Goal: Information Seeking & Learning: Learn about a topic

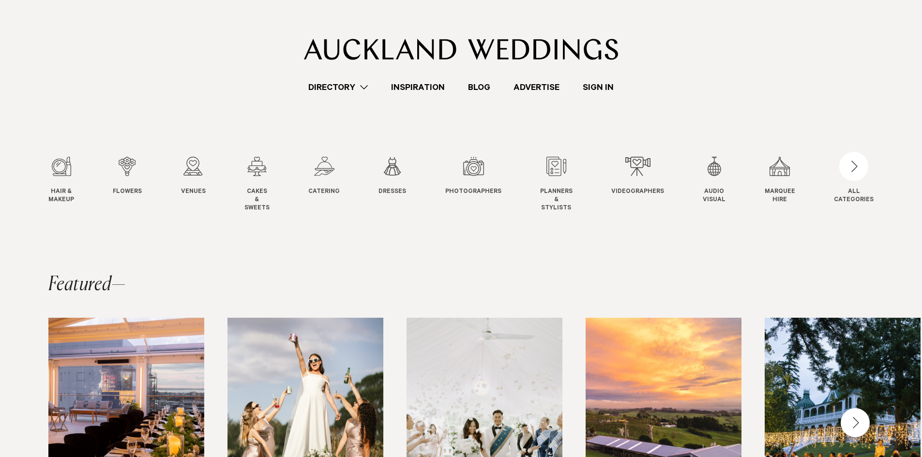
click at [328, 90] on link "Directory" at bounding box center [338, 87] width 83 height 13
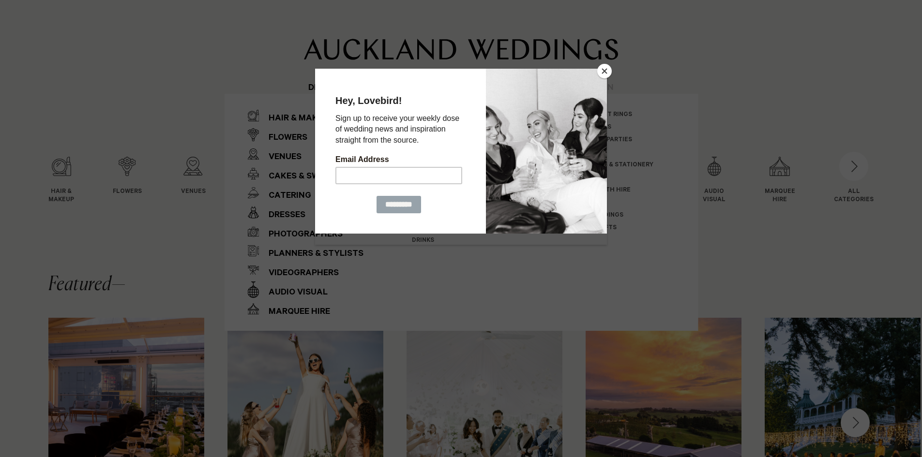
click at [607, 72] on button "Close" at bounding box center [604, 71] width 15 height 15
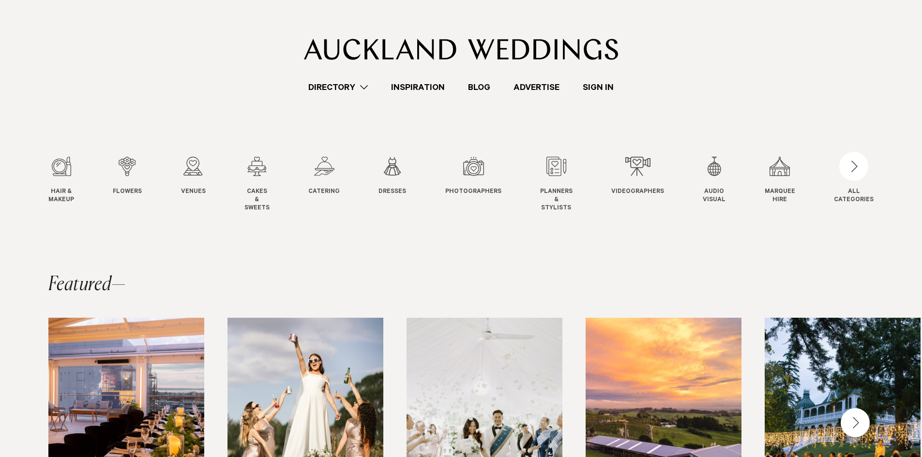
click at [334, 88] on link "Directory" at bounding box center [338, 87] width 83 height 13
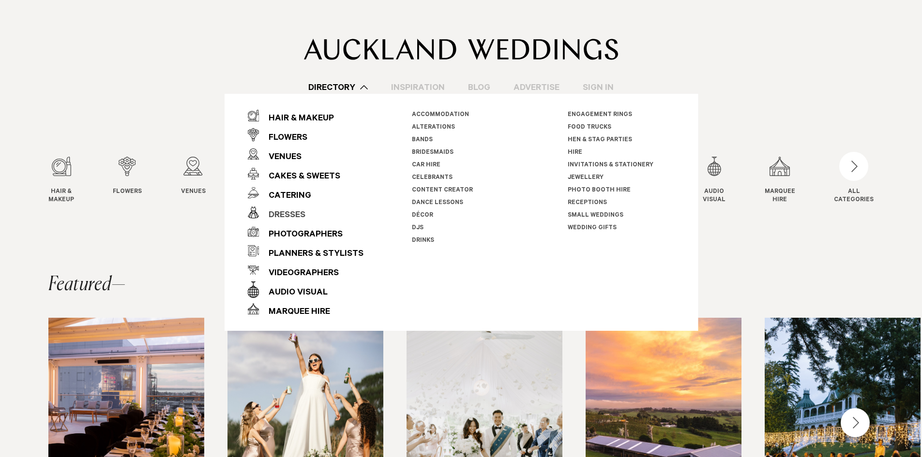
click at [280, 215] on div "Dresses" at bounding box center [282, 215] width 46 height 19
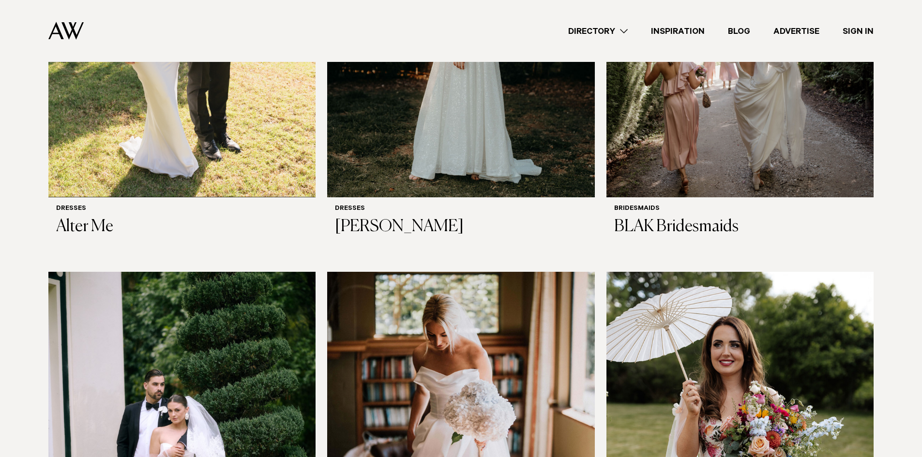
scroll to position [290, 0]
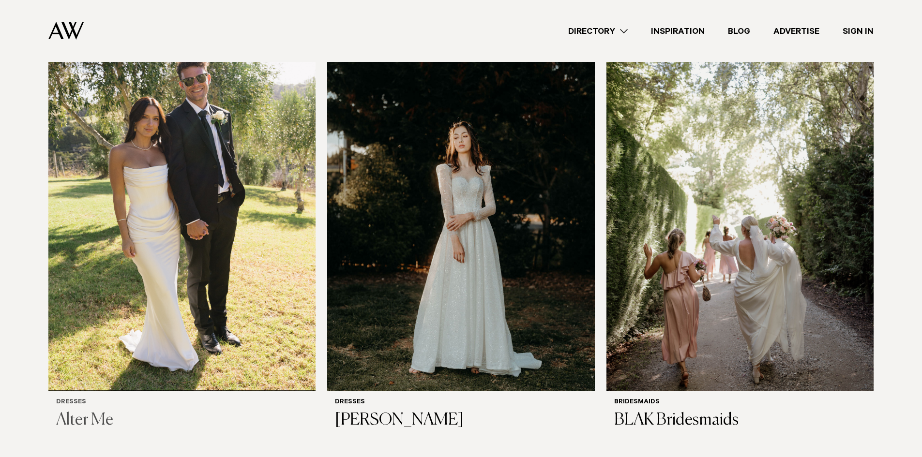
click at [86, 411] on h3 "Alter Me" at bounding box center [182, 421] width 252 height 20
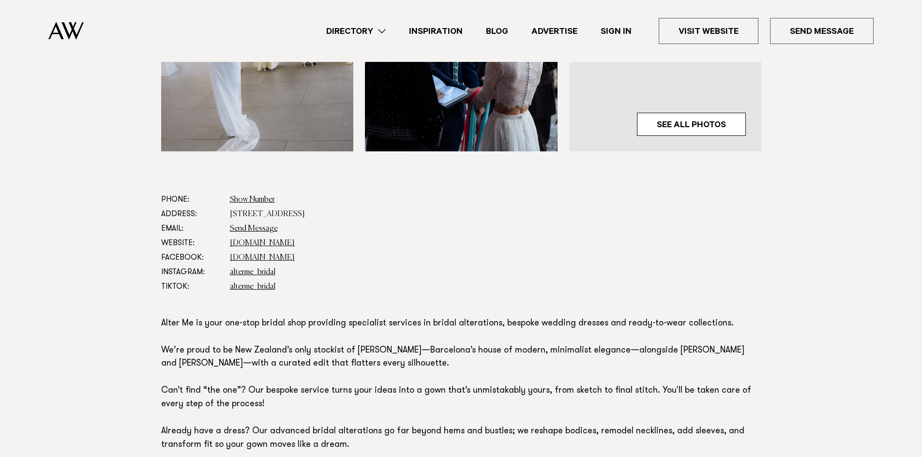
scroll to position [387, 0]
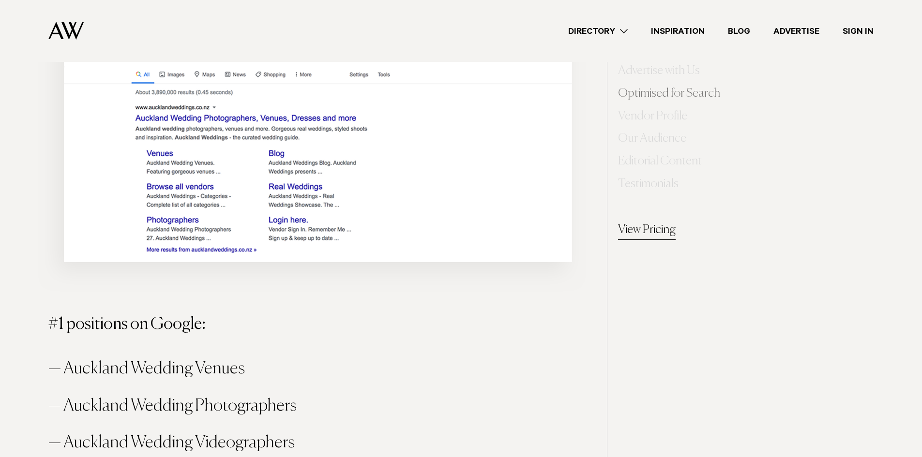
scroll to position [871, 0]
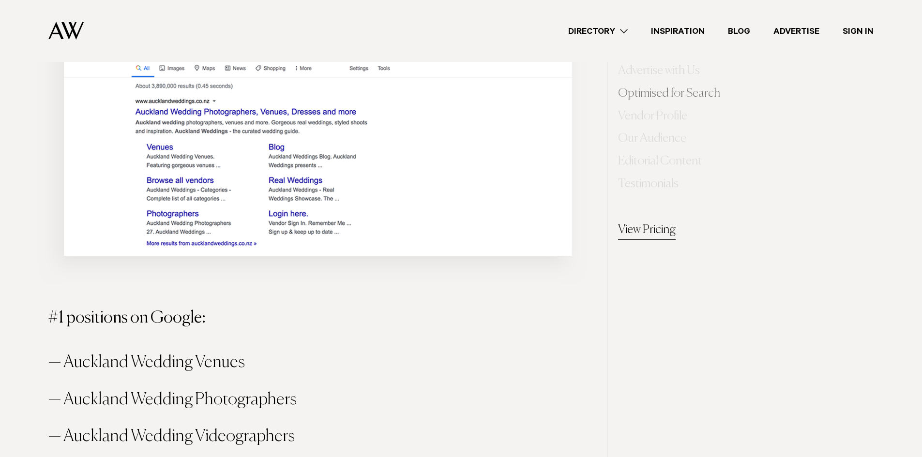
click at [659, 228] on link "View Pricing" at bounding box center [647, 230] width 58 height 19
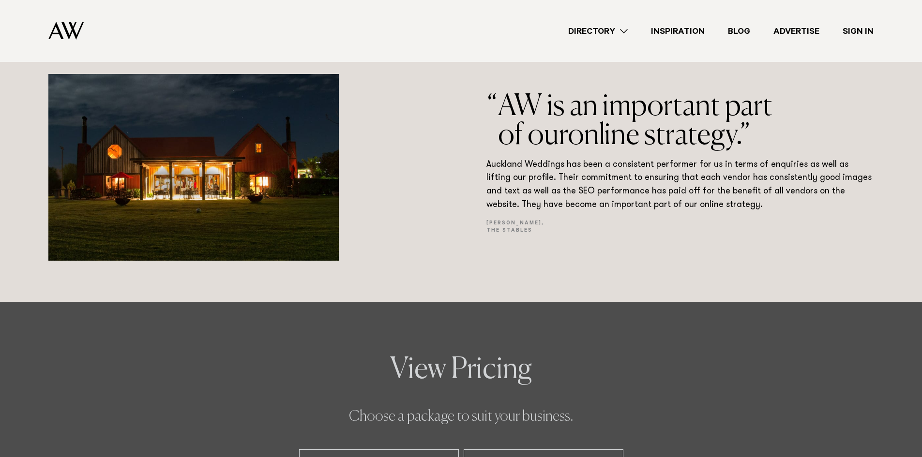
scroll to position [2083, 0]
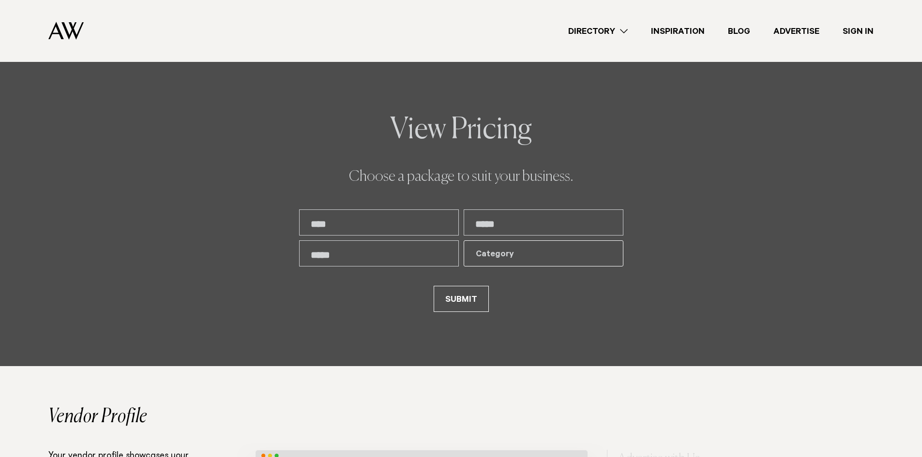
click at [422, 228] on input "text" at bounding box center [379, 222] width 160 height 26
click at [479, 177] on p "Choose a package to suit your business." at bounding box center [461, 177] width 324 height 18
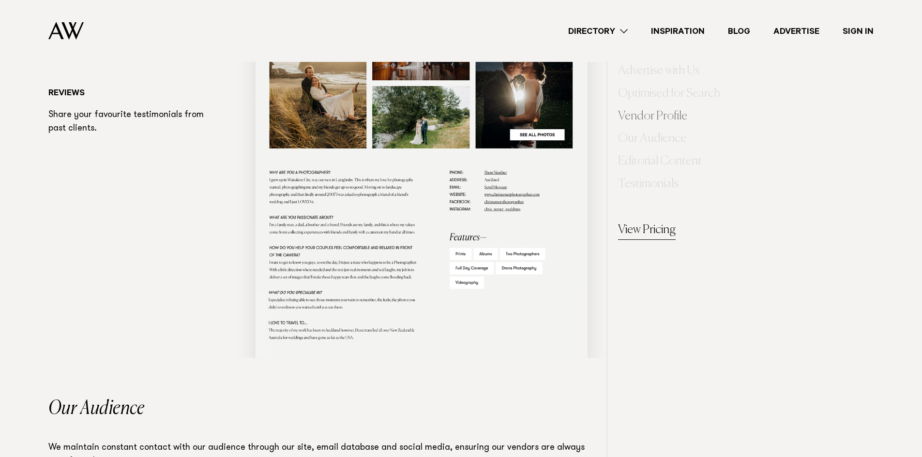
scroll to position [2809, 0]
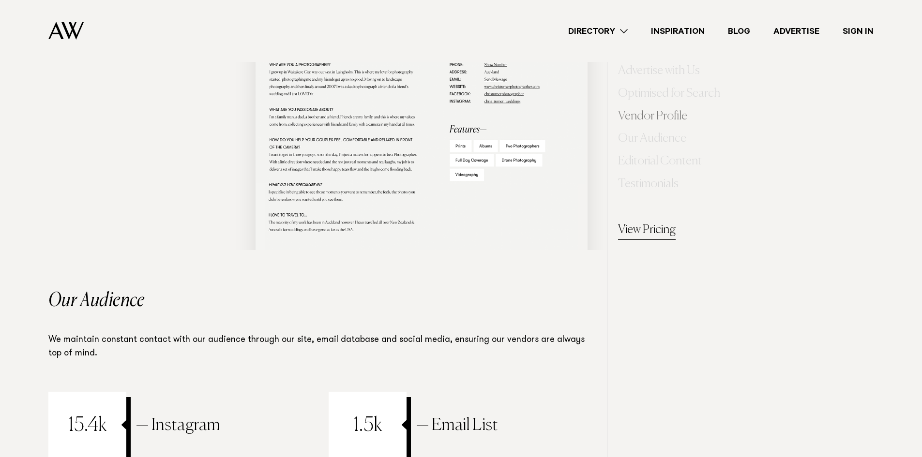
click at [645, 233] on link "View Pricing" at bounding box center [647, 230] width 58 height 19
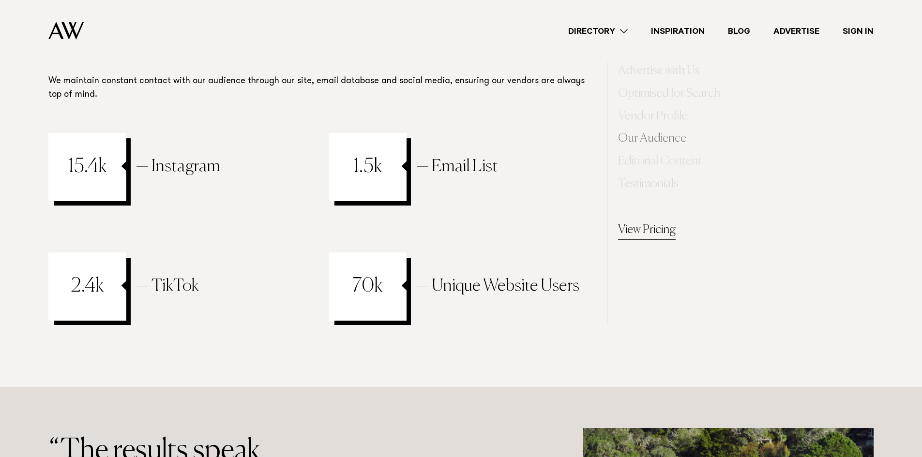
scroll to position [3050, 0]
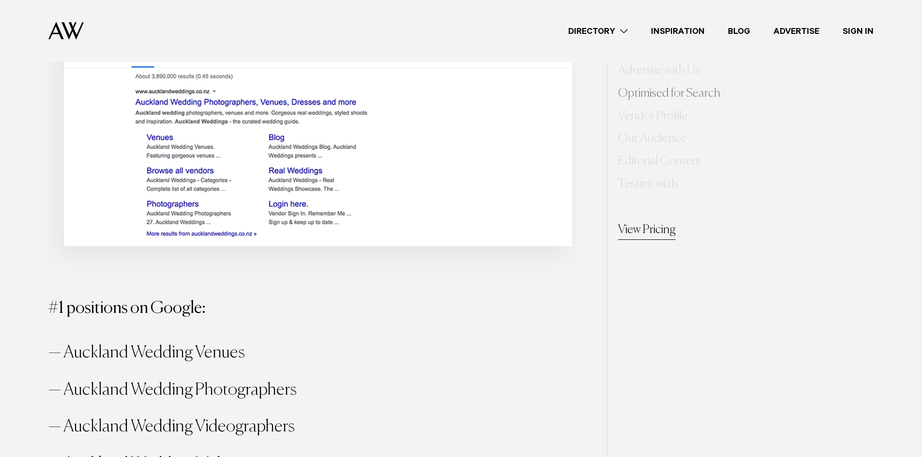
scroll to position [871, 0]
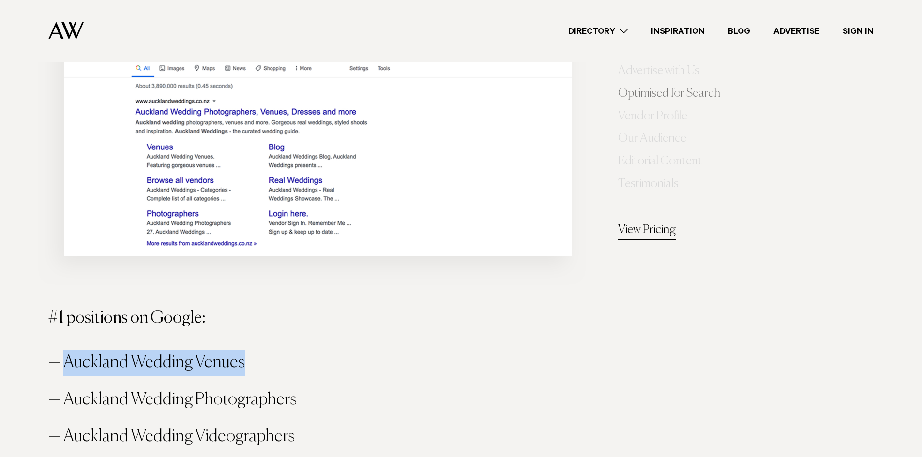
drag, startPoint x: 227, startPoint y: 367, endPoint x: 64, endPoint y: 367, distance: 163.0
click at [65, 367] on li "Auckland Wedding Venues" at bounding box center [320, 363] width 545 height 26
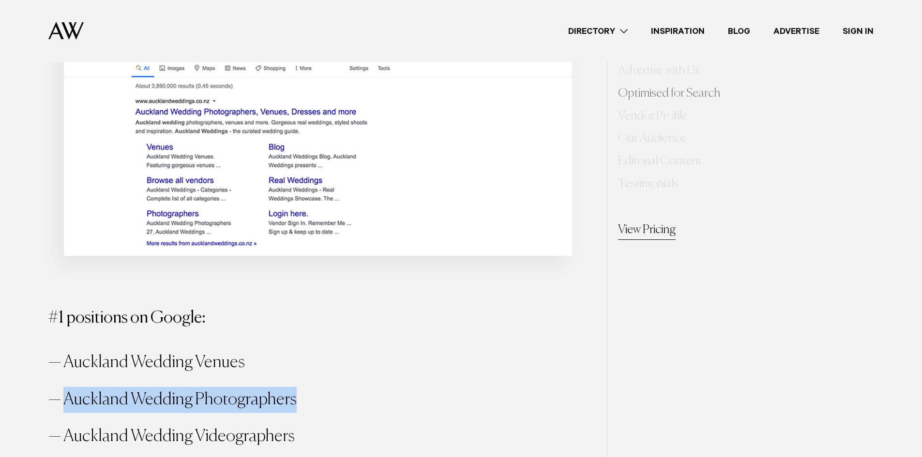
drag, startPoint x: 290, startPoint y: 397, endPoint x: 64, endPoint y: 389, distance: 226.1
click at [61, 399] on li "Auckland Wedding Photographers" at bounding box center [320, 400] width 545 height 26
copy li "Auckland Wedding Photographers"
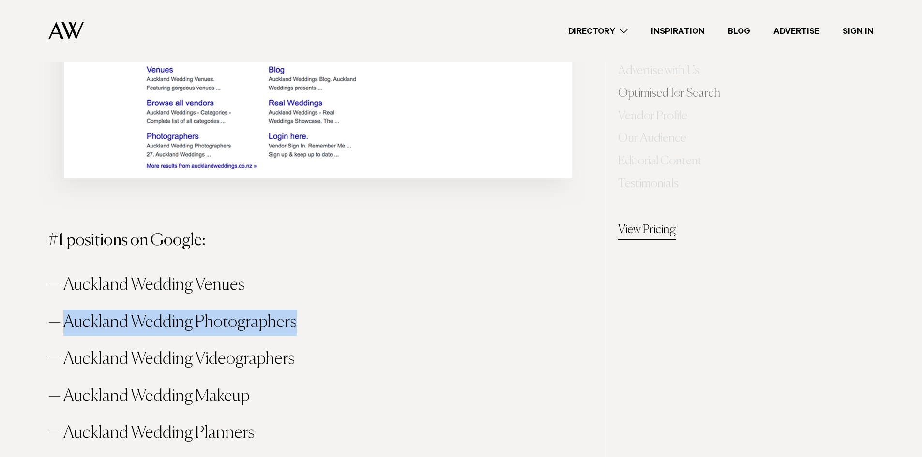
scroll to position [1016, 0]
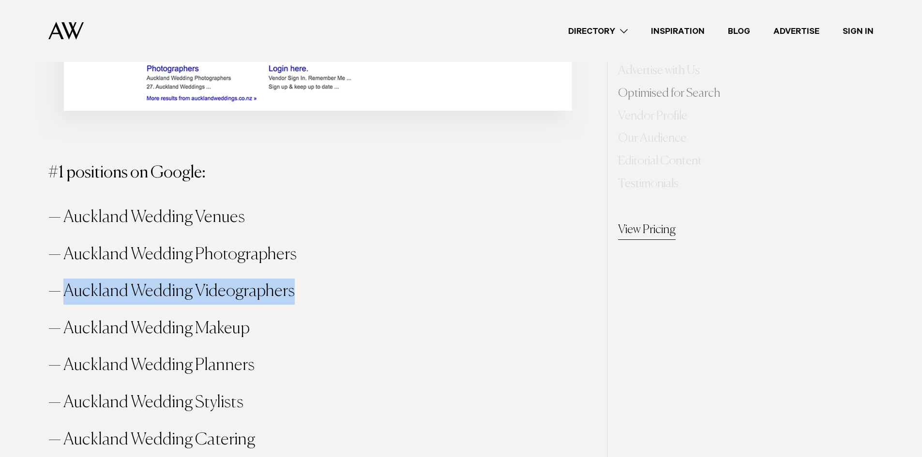
drag, startPoint x: 242, startPoint y: 297, endPoint x: 58, endPoint y: 294, distance: 184.8
click at [59, 295] on li "Auckland Wedding Videographers" at bounding box center [320, 292] width 545 height 26
copy li "Auckland Wedding Videographers"
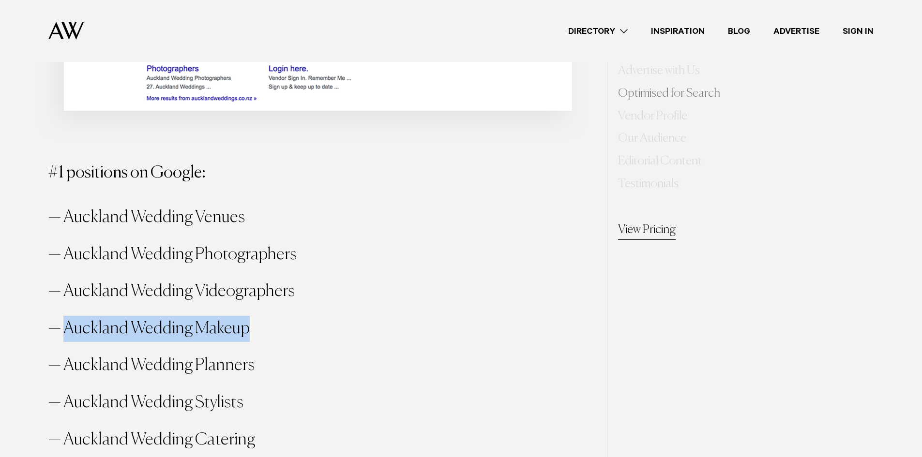
drag, startPoint x: 249, startPoint y: 331, endPoint x: 66, endPoint y: 327, distance: 183.4
click at [66, 327] on li "Auckland Wedding Makeup" at bounding box center [320, 329] width 545 height 26
copy li "Auckland Wedding Makeup"
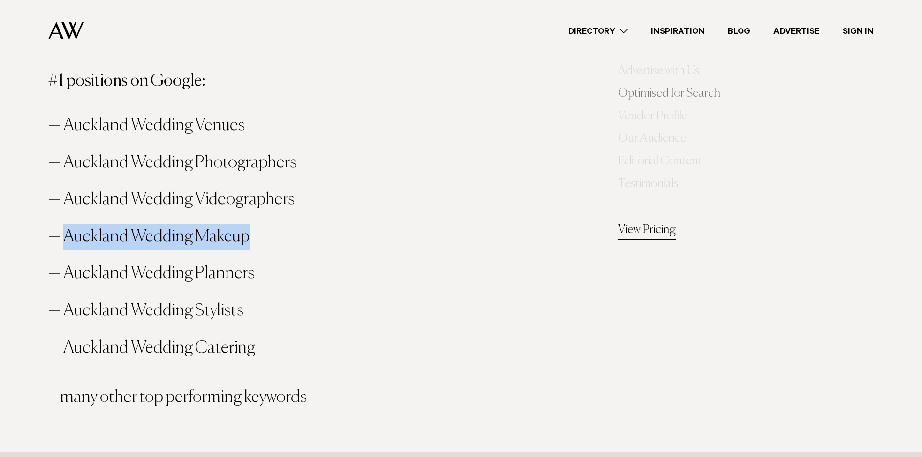
scroll to position [1161, 0]
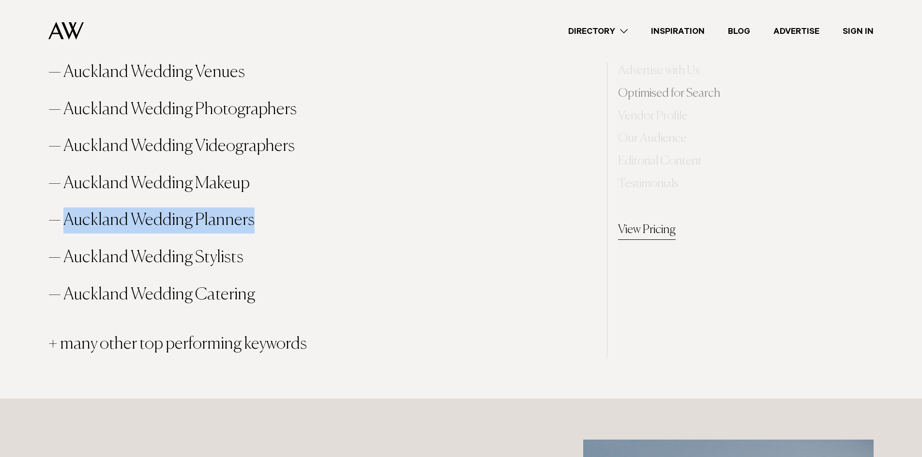
drag, startPoint x: 214, startPoint y: 220, endPoint x: 68, endPoint y: 228, distance: 146.8
click at [68, 228] on li "Auckland Wedding Planners" at bounding box center [320, 221] width 545 height 26
copy li "Auckland Wedding Planners"
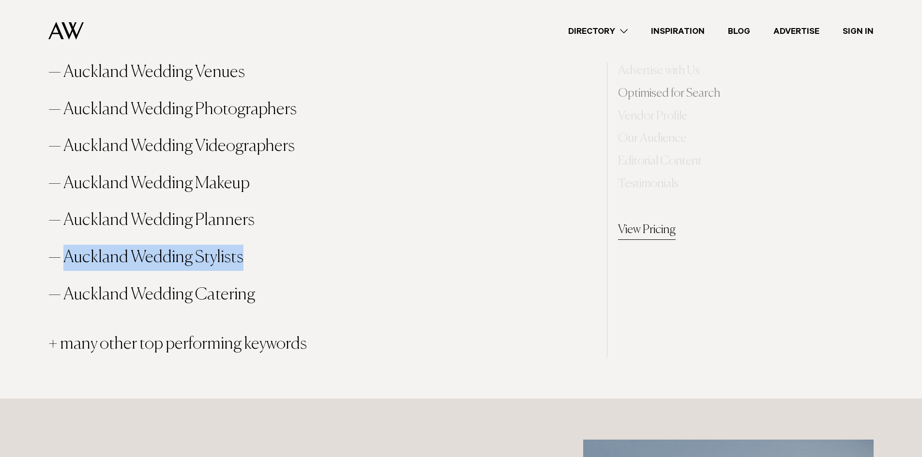
drag, startPoint x: 240, startPoint y: 255, endPoint x: 60, endPoint y: 269, distance: 181.5
click at [60, 269] on li "Auckland Wedding Stylists" at bounding box center [320, 258] width 545 height 26
copy li "Auckland Wedding Stylists"
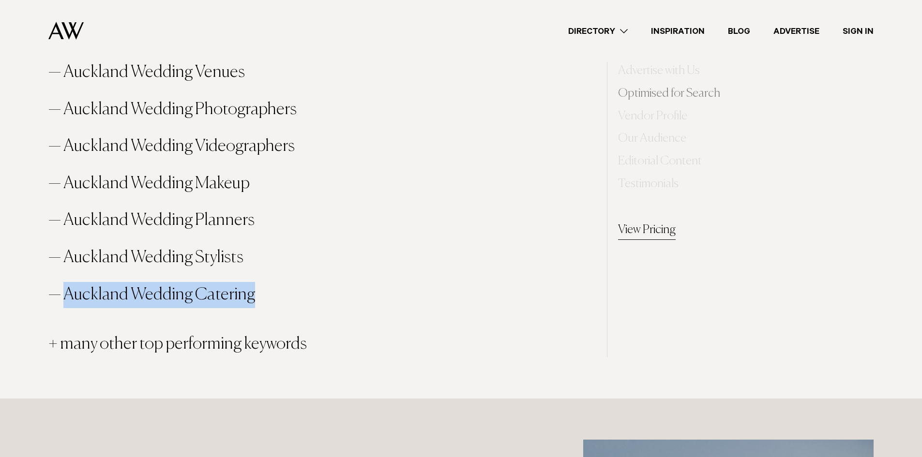
drag, startPoint x: 224, startPoint y: 300, endPoint x: 69, endPoint y: 303, distance: 154.8
click at [68, 303] on li "Auckland Wedding Catering" at bounding box center [320, 295] width 545 height 26
copy li "Auckland Wedding Catering"
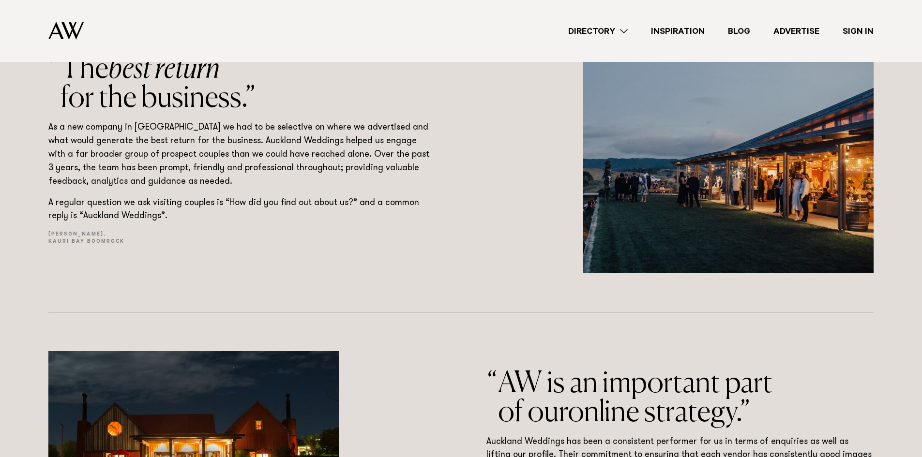
scroll to position [1548, 0]
